Goal: Submit feedback/report problem

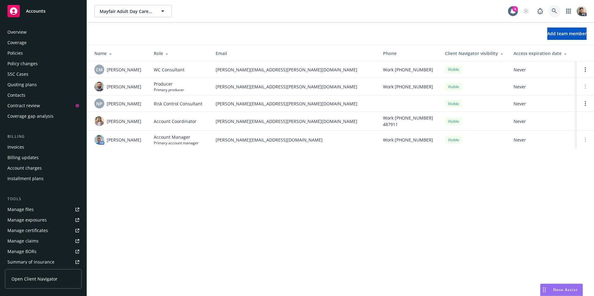
click at [558, 11] on link at bounding box center [554, 11] width 12 height 12
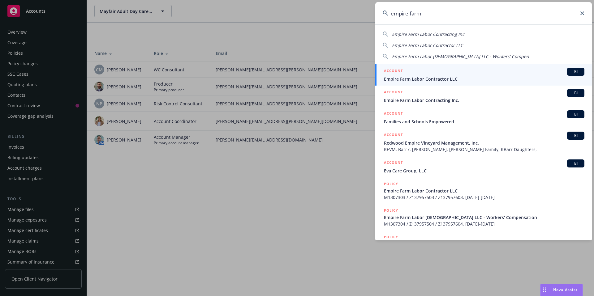
type input "empire farm"
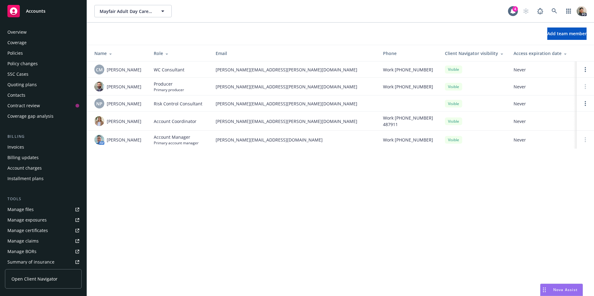
click at [557, 289] on span "Nova Assist" at bounding box center [565, 289] width 24 height 5
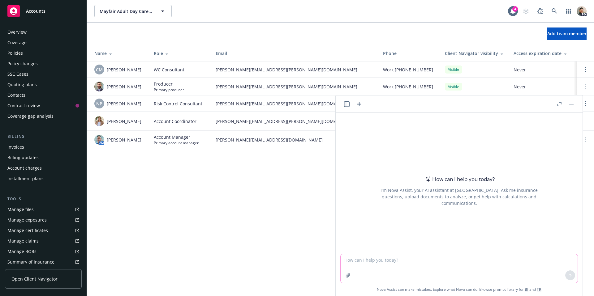
click at [346, 272] on button "button" at bounding box center [348, 276] width 10 height 10
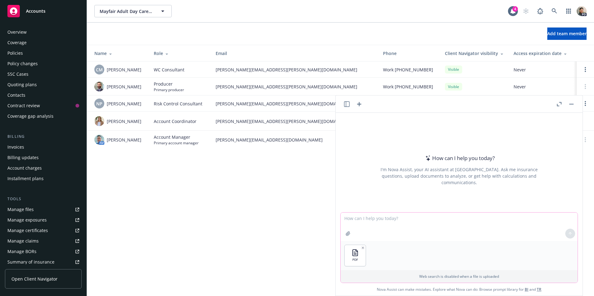
drag, startPoint x: 346, startPoint y: 214, endPoint x: 345, endPoint y: 217, distance: 3.4
click at [346, 214] on textarea at bounding box center [459, 227] width 237 height 28
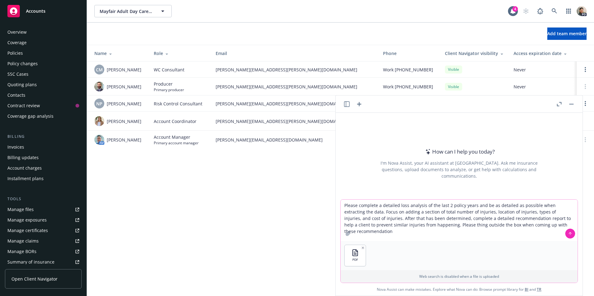
type textarea "Please complete a detailed loss analysis of the last 2 policy years and be as d…"
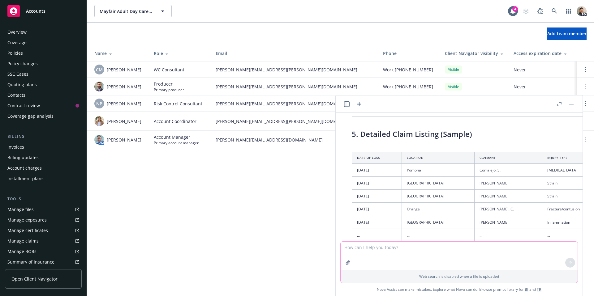
scroll to position [533, 0]
